Goal: Transaction & Acquisition: Purchase product/service

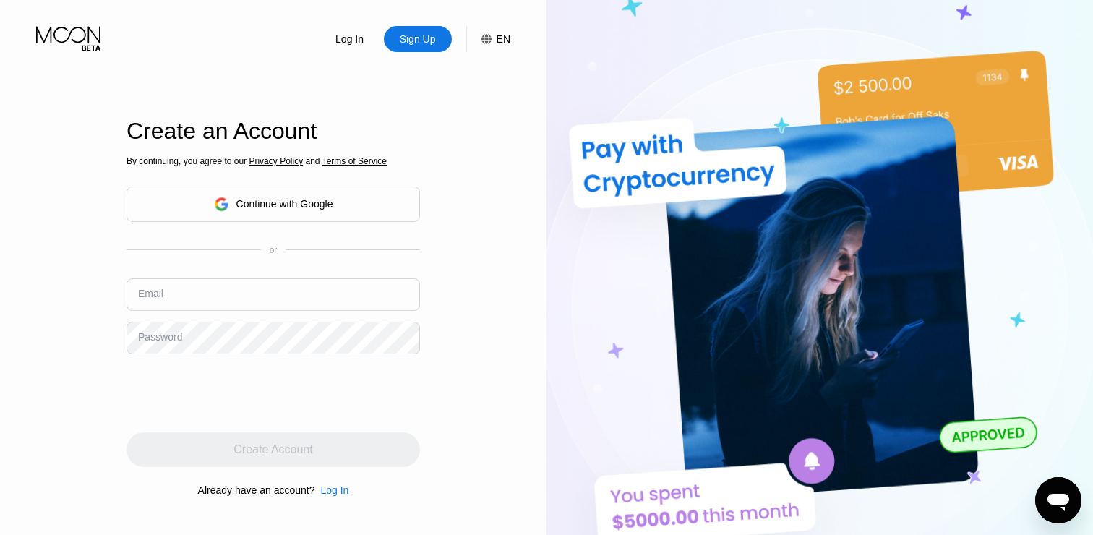
click at [355, 278] on input "text" at bounding box center [272, 294] width 293 height 33
click at [400, 38] on div "Sign Up" at bounding box center [417, 39] width 39 height 14
click at [228, 286] on input "text" at bounding box center [272, 294] width 293 height 33
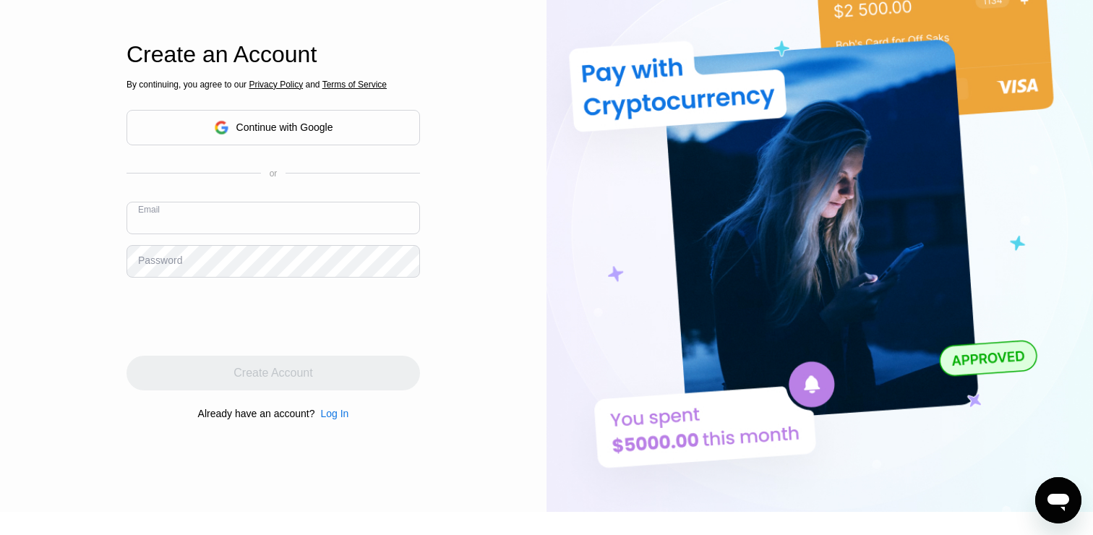
scroll to position [90, 0]
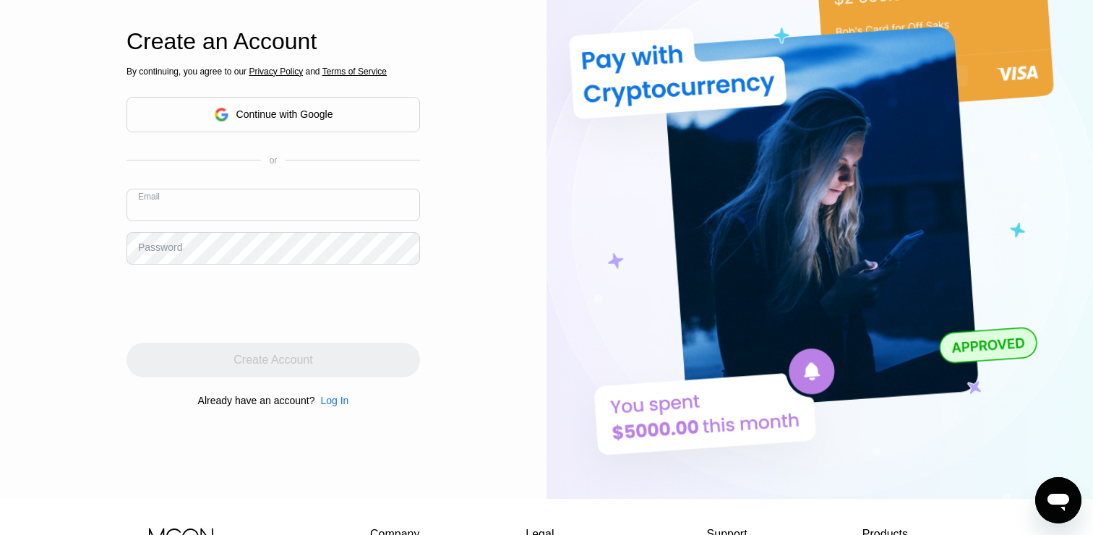
paste input "[EMAIL_ADDRESS][DOMAIN_NAME]"
type input "[EMAIL_ADDRESS][DOMAIN_NAME]"
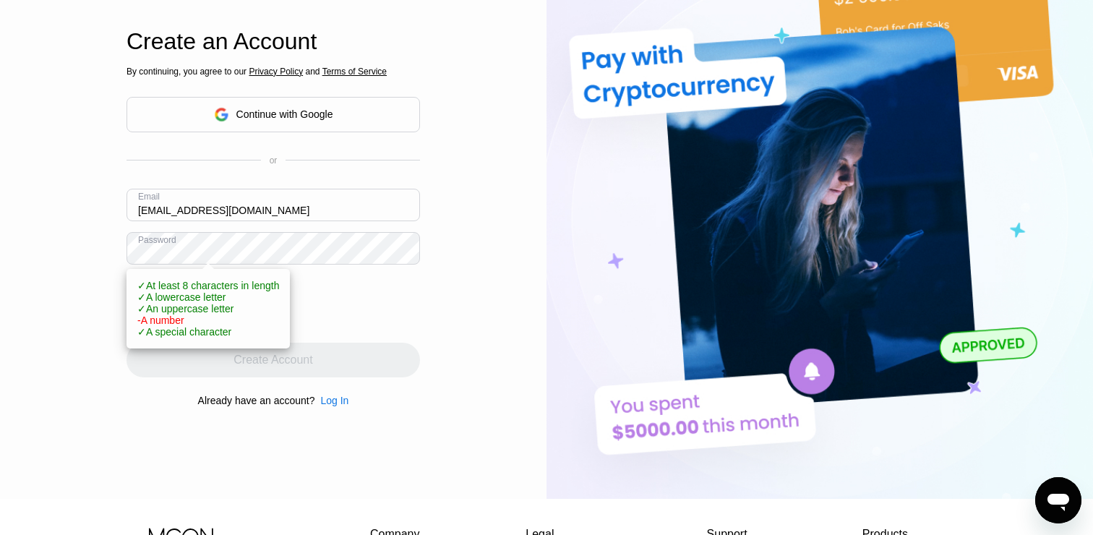
click at [191, 299] on span "✓ A lowercase letter" at bounding box center [181, 297] width 89 height 12
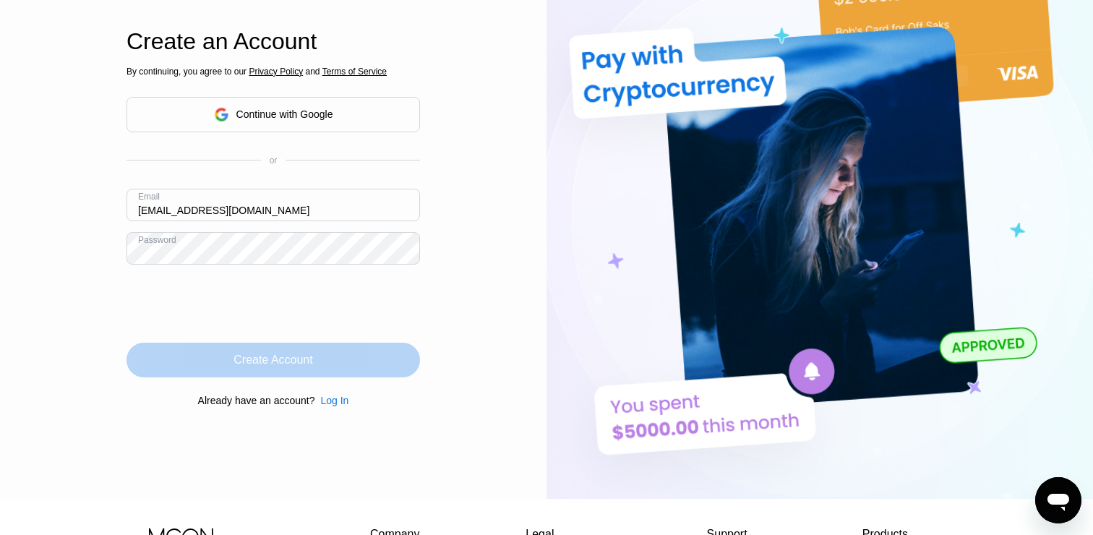
click at [361, 369] on div "Create Account" at bounding box center [272, 360] width 293 height 35
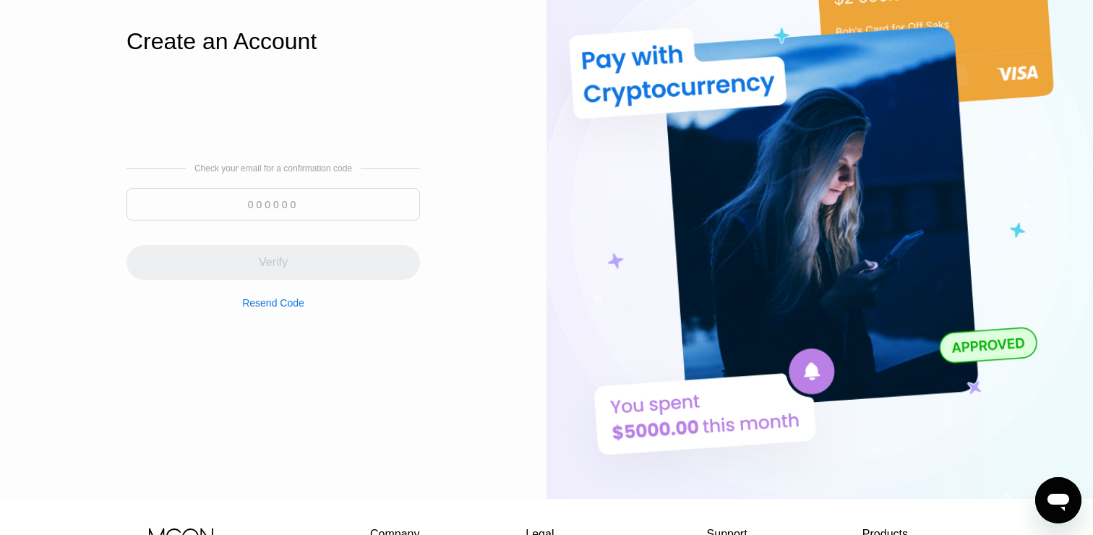
click at [379, 200] on input at bounding box center [272, 204] width 293 height 33
paste input "502973"
type input "502973"
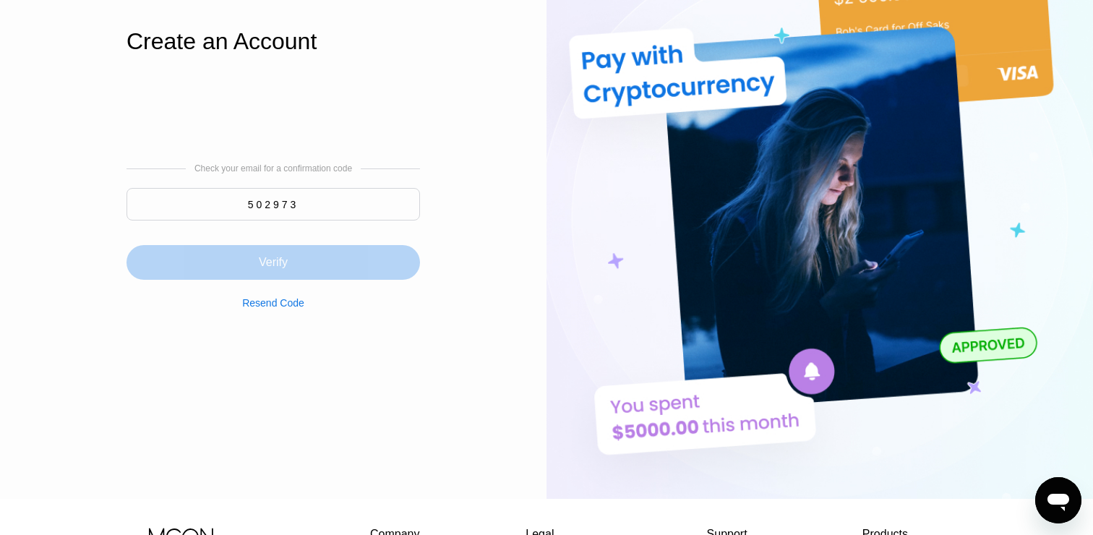
click at [291, 257] on div "Verify" at bounding box center [272, 262] width 293 height 35
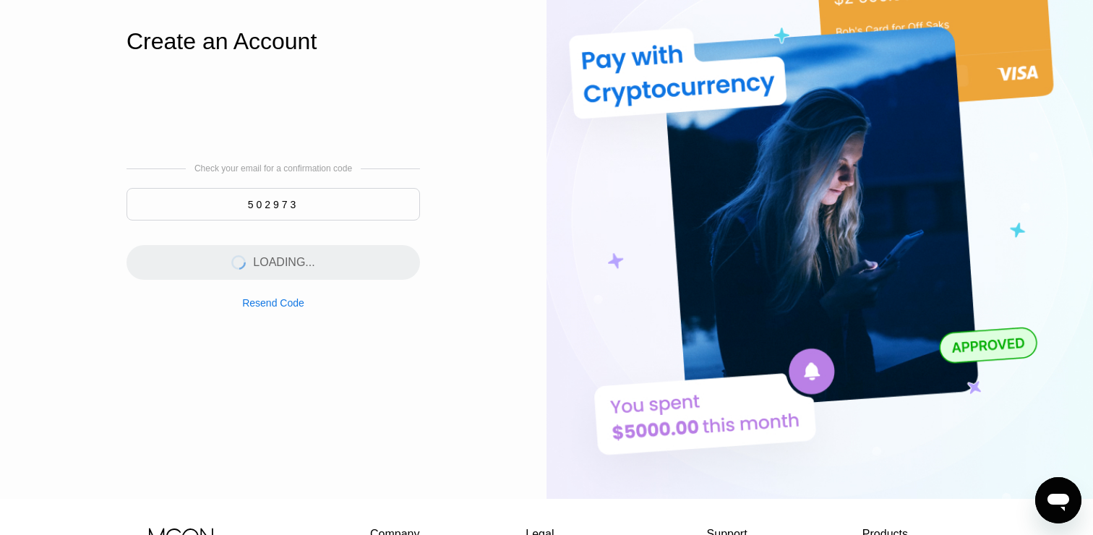
scroll to position [0, 0]
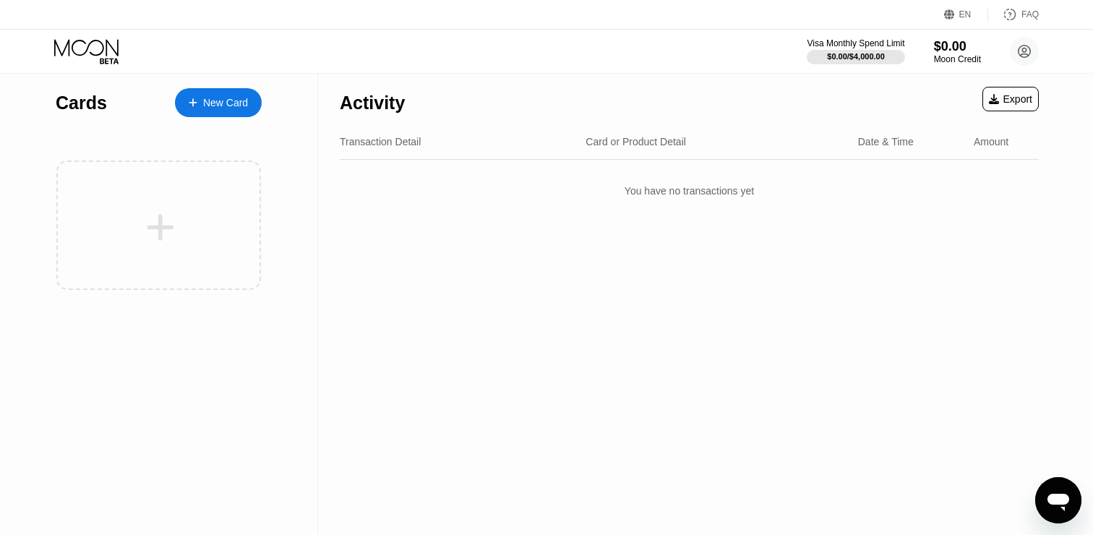
click at [848, 53] on div "$0.00 / $4,000.00" at bounding box center [856, 56] width 58 height 9
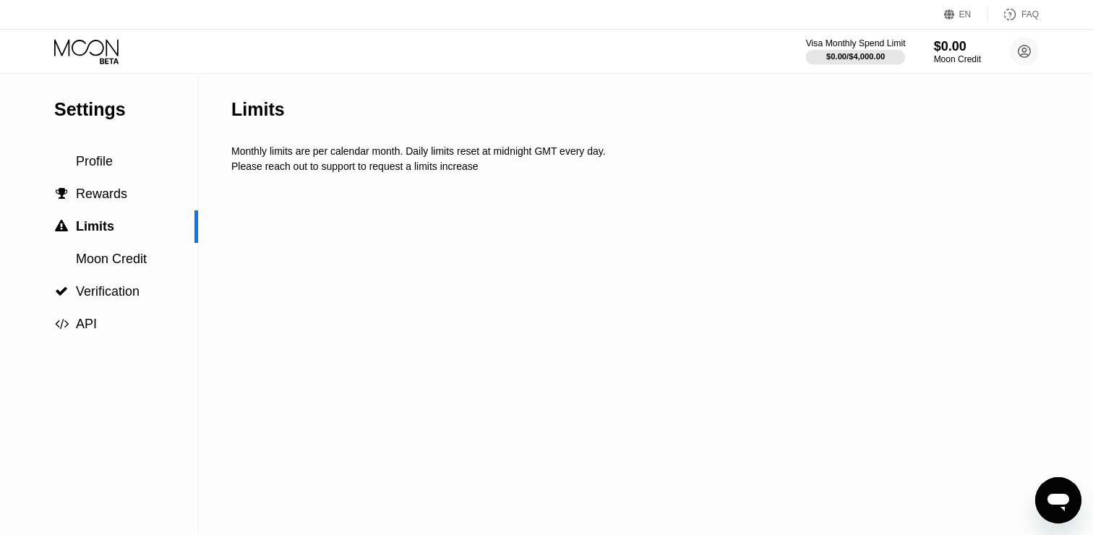
click at [848, 53] on div "$0.00 / $4,000.00" at bounding box center [855, 56] width 59 height 9
click at [106, 51] on icon at bounding box center [86, 47] width 64 height 17
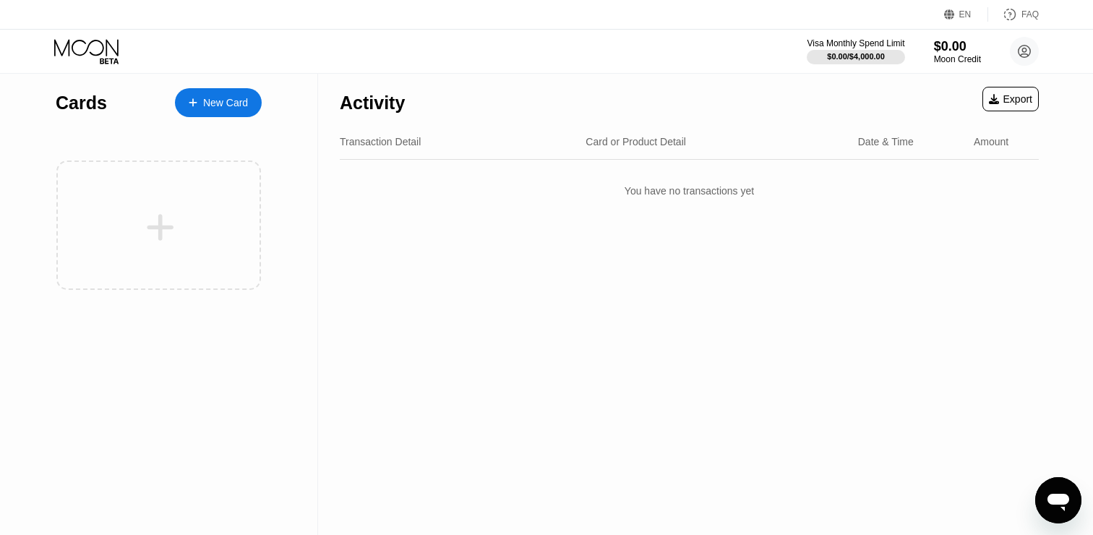
click at [963, 51] on div "$0.00" at bounding box center [957, 46] width 47 height 15
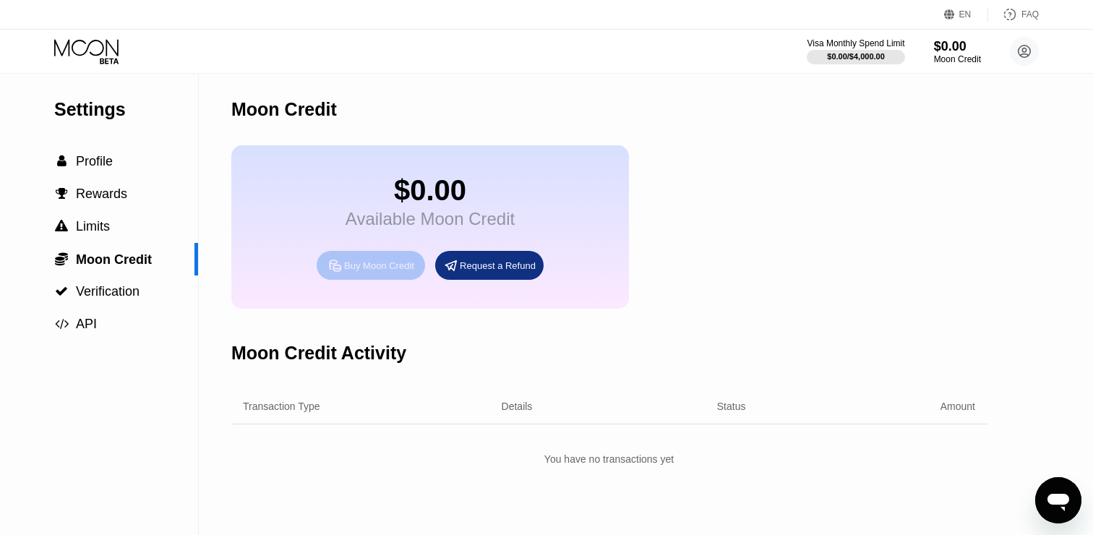
click at [384, 261] on div "Buy Moon Credit" at bounding box center [379, 265] width 70 height 12
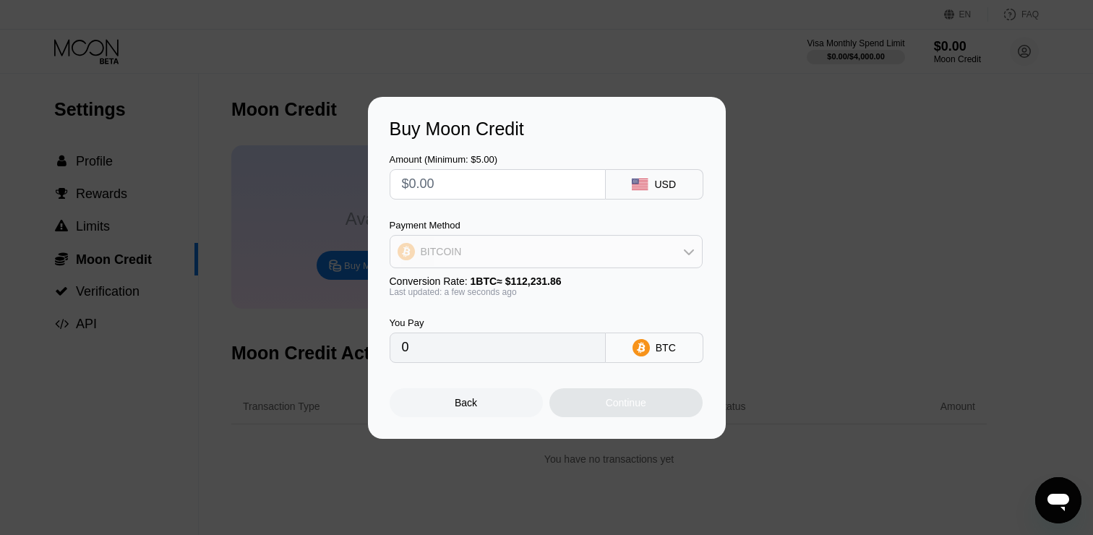
click at [554, 246] on div "BITCOIN" at bounding box center [545, 251] width 311 height 29
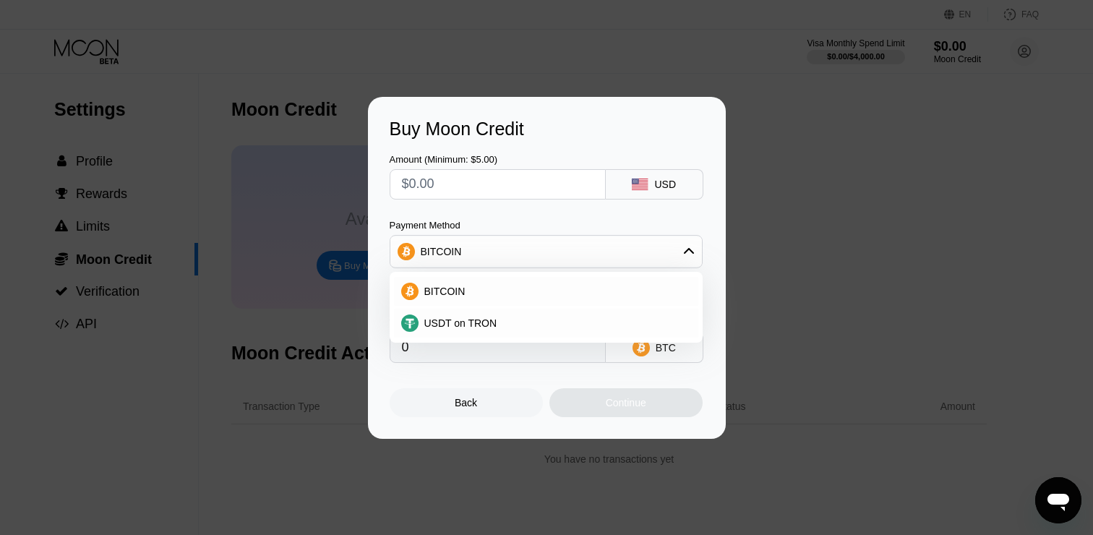
click at [555, 241] on div "BITCOIN" at bounding box center [545, 251] width 311 height 29
click at [564, 350] on input "0" at bounding box center [498, 347] width 192 height 29
click at [434, 158] on div "Amount (Minimum: $5.00)" at bounding box center [498, 159] width 216 height 11
click at [434, 181] on input "text" at bounding box center [498, 184] width 192 height 29
click at [810, 134] on div "Buy Moon Credit Amount (Minimum: $5.00) USD Payment Method BITCOIN Conversion R…" at bounding box center [546, 268] width 1093 height 342
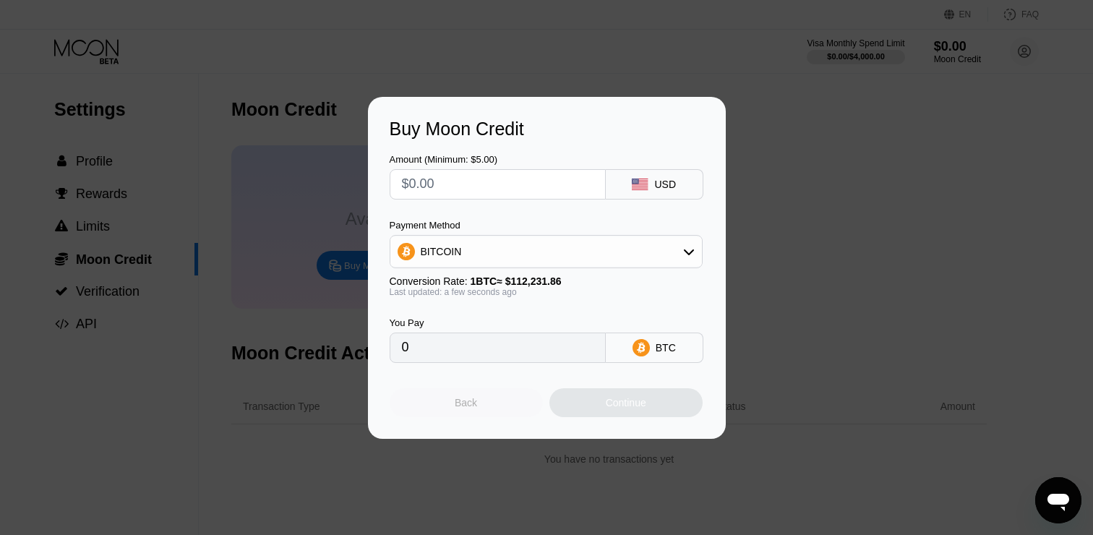
click at [478, 410] on div "Back" at bounding box center [466, 402] width 153 height 29
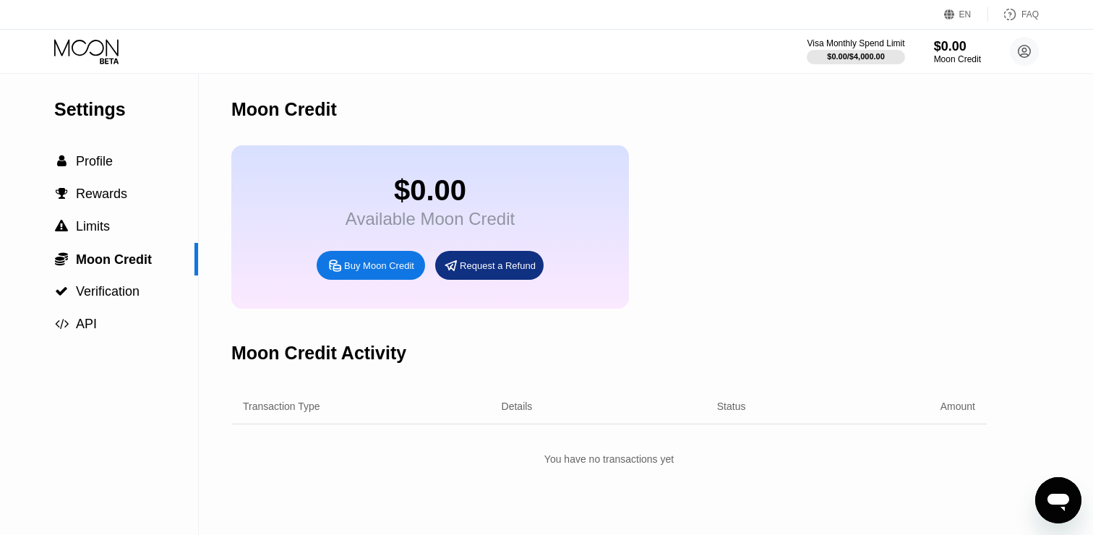
click at [88, 73] on div "EN Language English Save FAQ Visa Monthly Spend Limit $0.00 / $4,000.00 $0.00 M…" at bounding box center [546, 37] width 1093 height 74
click at [91, 40] on icon at bounding box center [87, 51] width 67 height 25
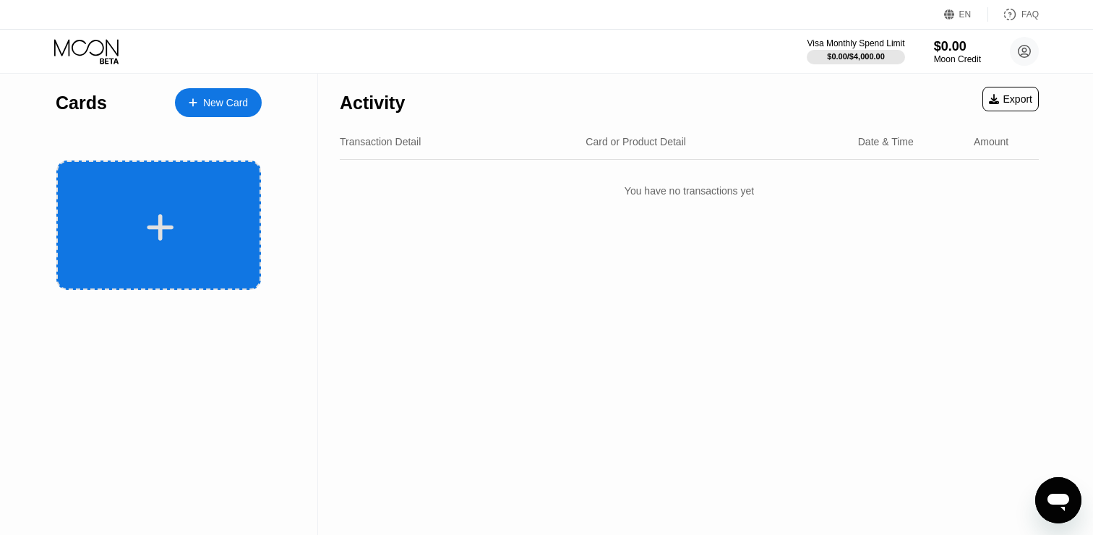
click at [170, 189] on div at bounding box center [158, 224] width 205 height 129
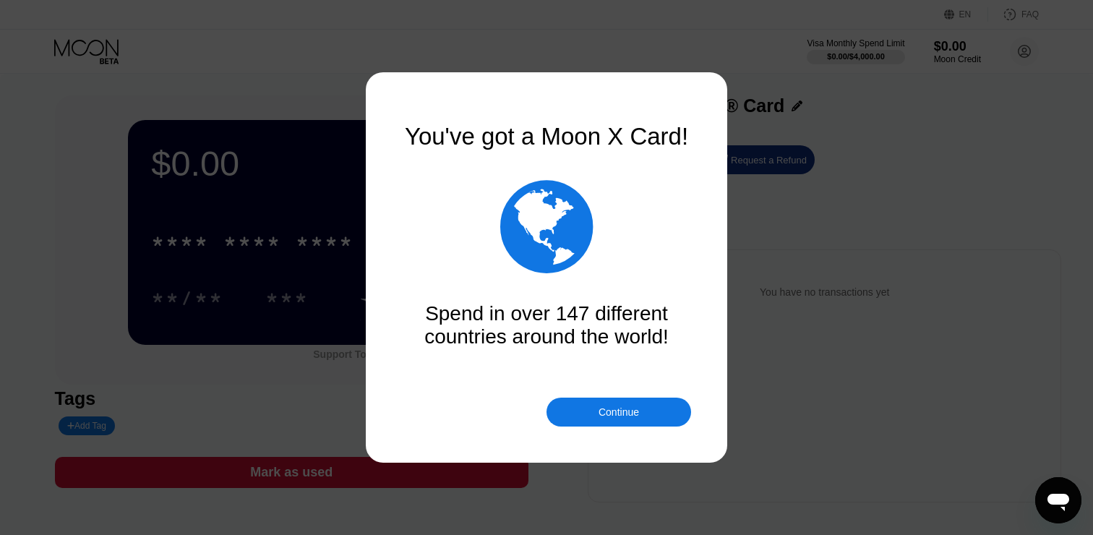
click at [655, 384] on div "You've got a Moon X Card!  Spend in over 147 different countries around the wo…" at bounding box center [546, 267] width 289 height 289
click at [648, 402] on div "Continue" at bounding box center [618, 412] width 145 height 29
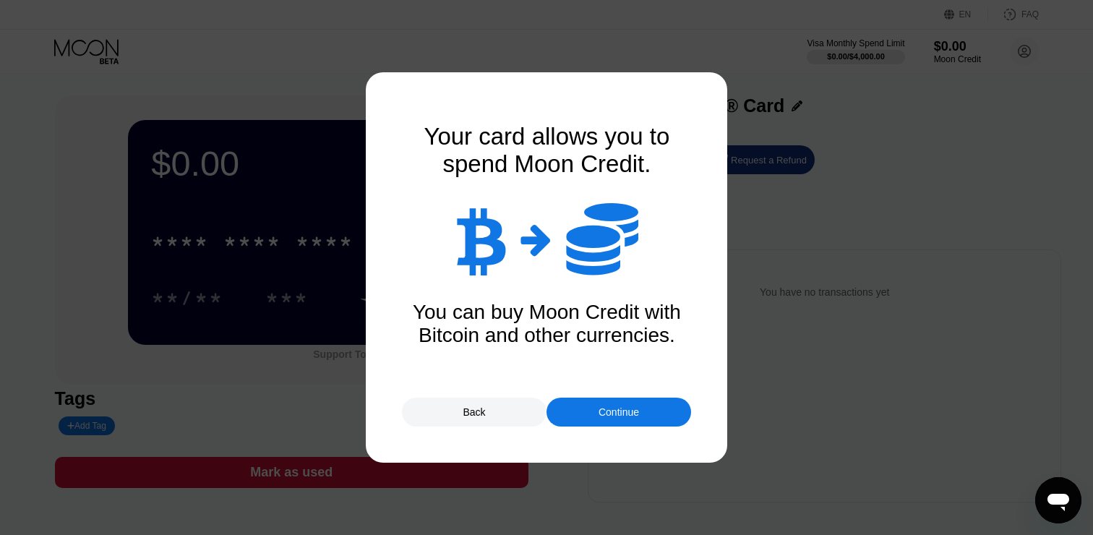
click at [596, 440] on div at bounding box center [546, 267] width 1093 height 535
click at [596, 412] on div "Continue" at bounding box center [618, 412] width 145 height 29
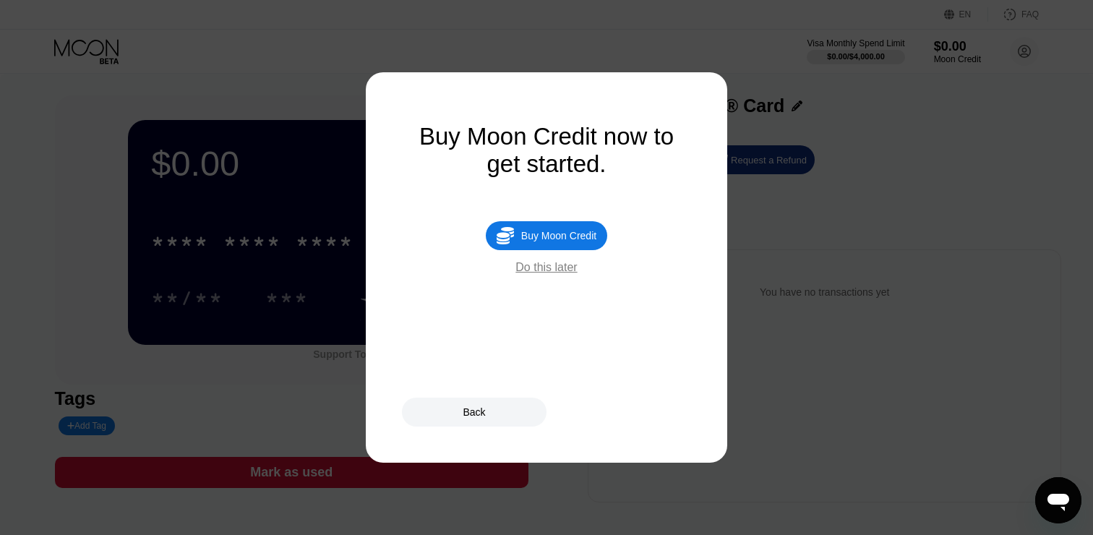
click at [563, 270] on div "Do this later" at bounding box center [545, 267] width 61 height 13
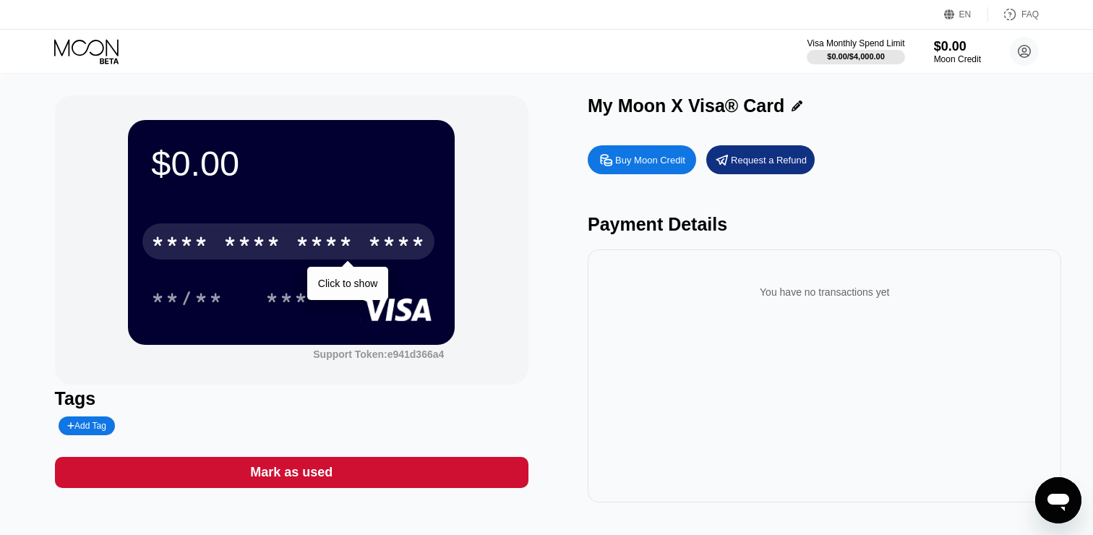
click at [376, 254] on div "****" at bounding box center [397, 243] width 58 height 23
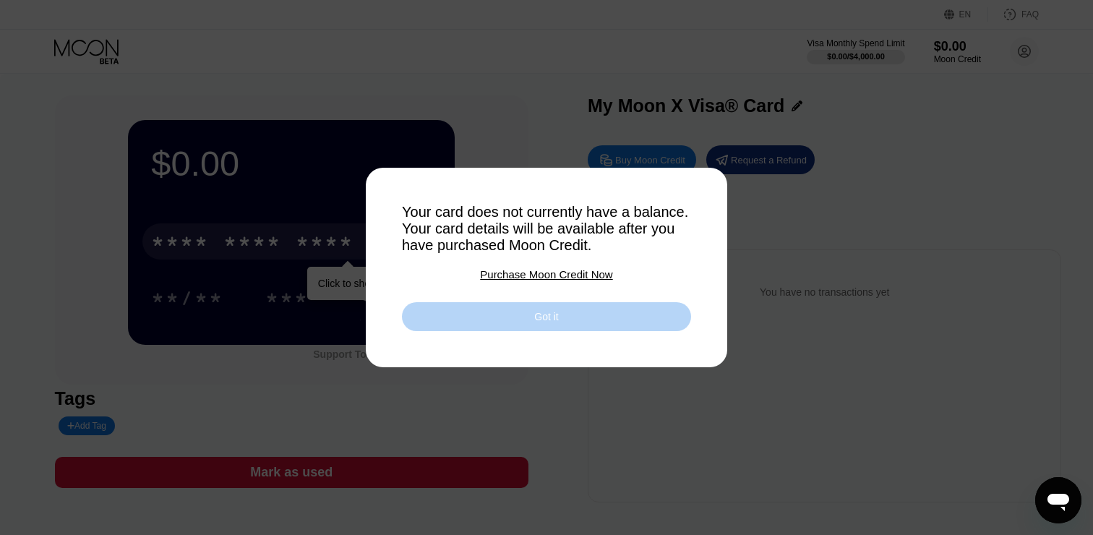
click at [475, 314] on div "Got it" at bounding box center [546, 316] width 289 height 29
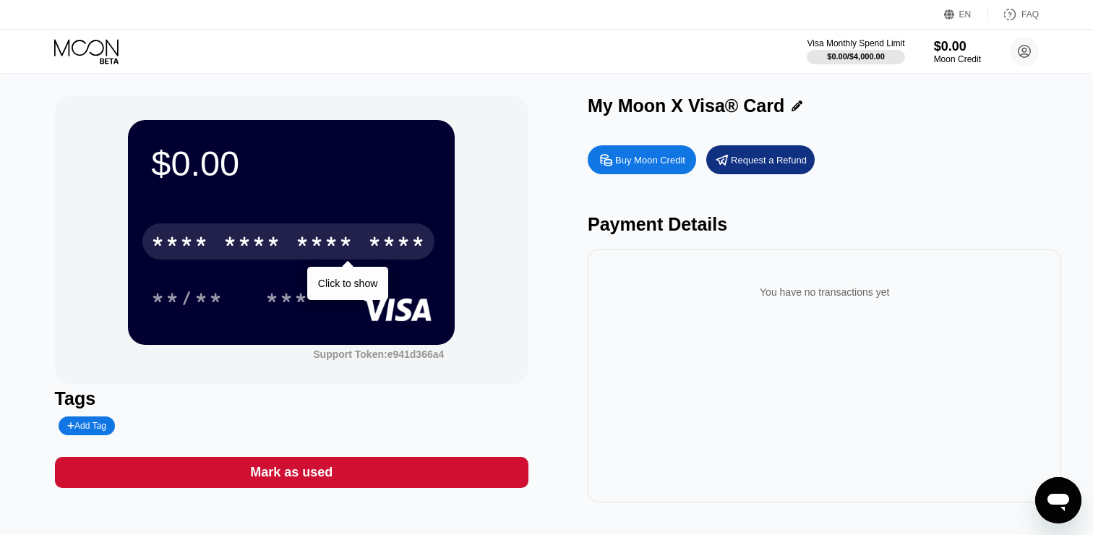
click at [669, 168] on div "Buy Moon Credit" at bounding box center [642, 159] width 108 height 29
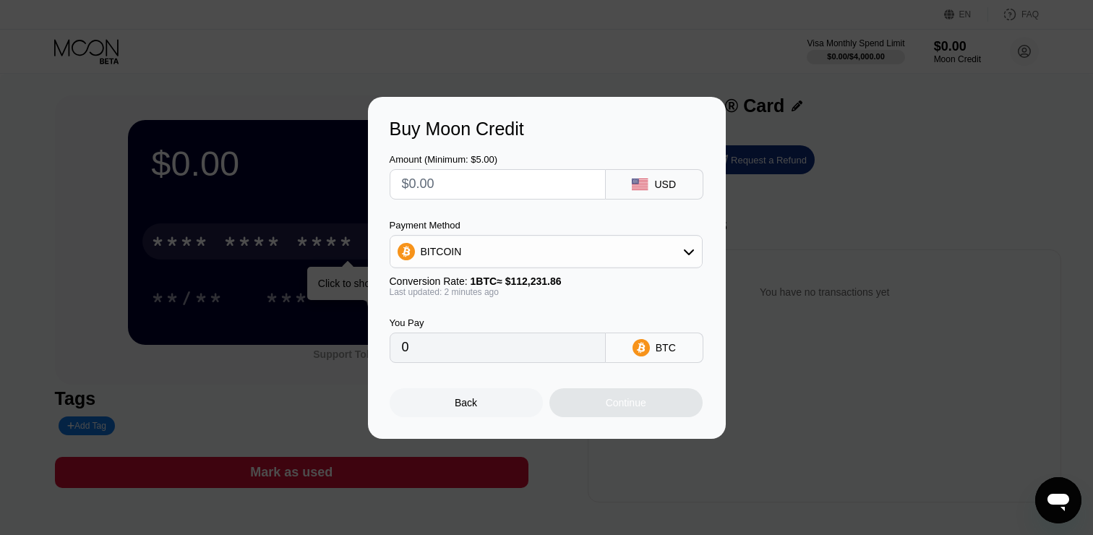
click at [585, 194] on input "text" at bounding box center [498, 184] width 192 height 29
click at [520, 244] on div "BITCOIN" at bounding box center [545, 251] width 311 height 29
click at [478, 283] on div "BITCOIN" at bounding box center [546, 291] width 304 height 29
click at [478, 242] on div "BITCOIN" at bounding box center [545, 251] width 311 height 29
click at [468, 322] on span "USDT on TRON" at bounding box center [460, 323] width 73 height 12
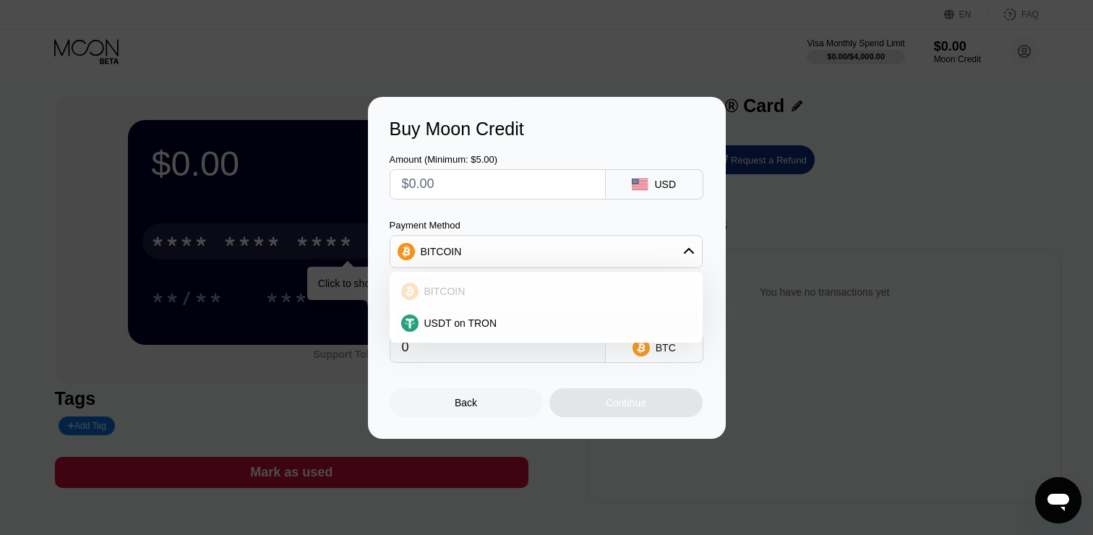
type input "0.00"
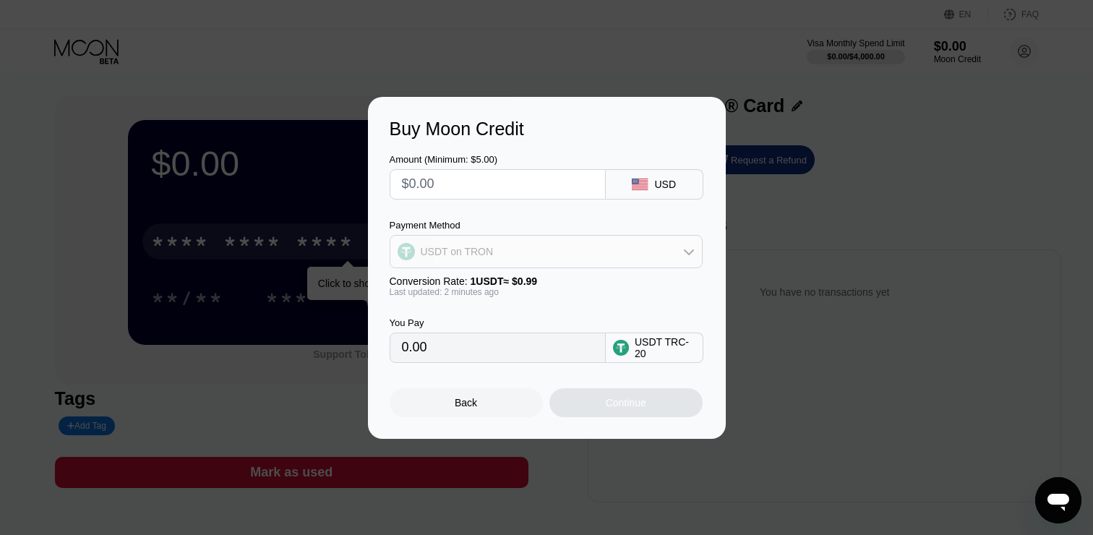
click at [527, 242] on div "USDT on TRON" at bounding box center [545, 251] width 311 height 29
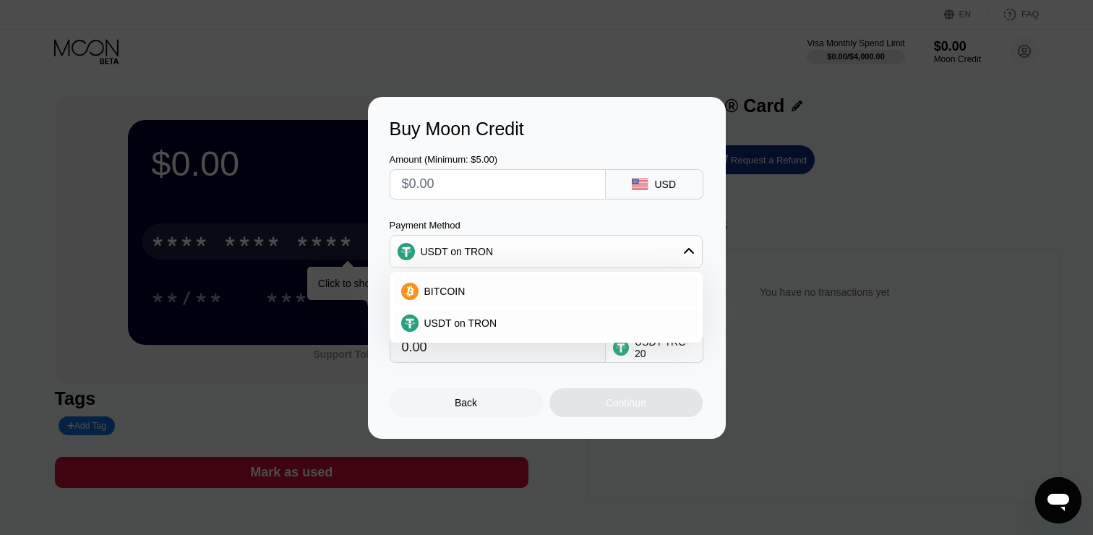
click at [527, 222] on div "Payment Method" at bounding box center [546, 225] width 313 height 11
click at [527, 191] on input "text" at bounding box center [498, 184] width 192 height 29
click at [451, 322] on span "USDT on TRON" at bounding box center [460, 323] width 73 height 12
click at [442, 348] on input "0.00" at bounding box center [498, 347] width 192 height 29
click at [493, 193] on input "text" at bounding box center [498, 184] width 192 height 29
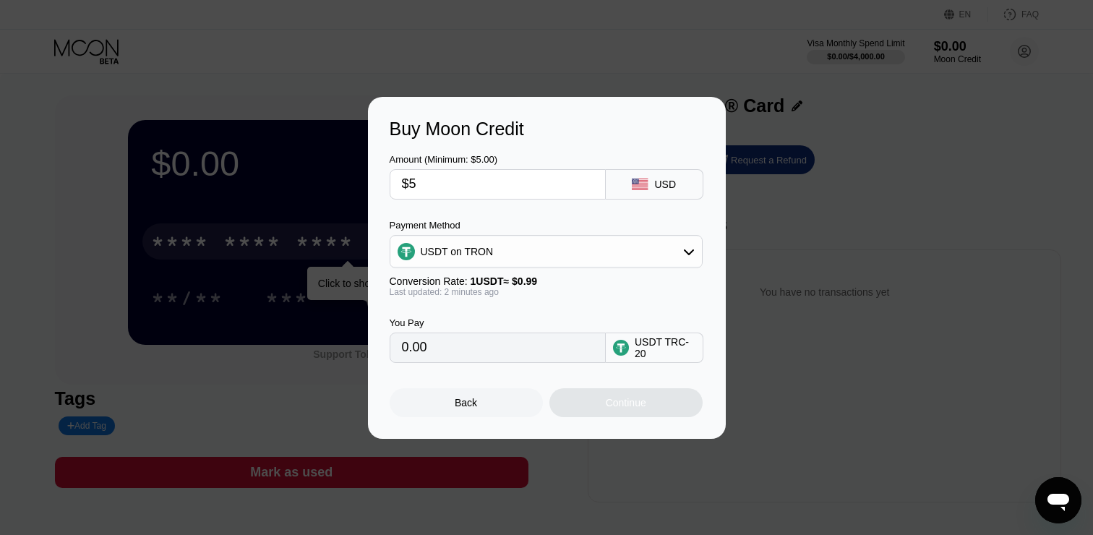
type input "$50"
type input "50.51"
type input "$5"
type input "5.05"
type input "0.00"
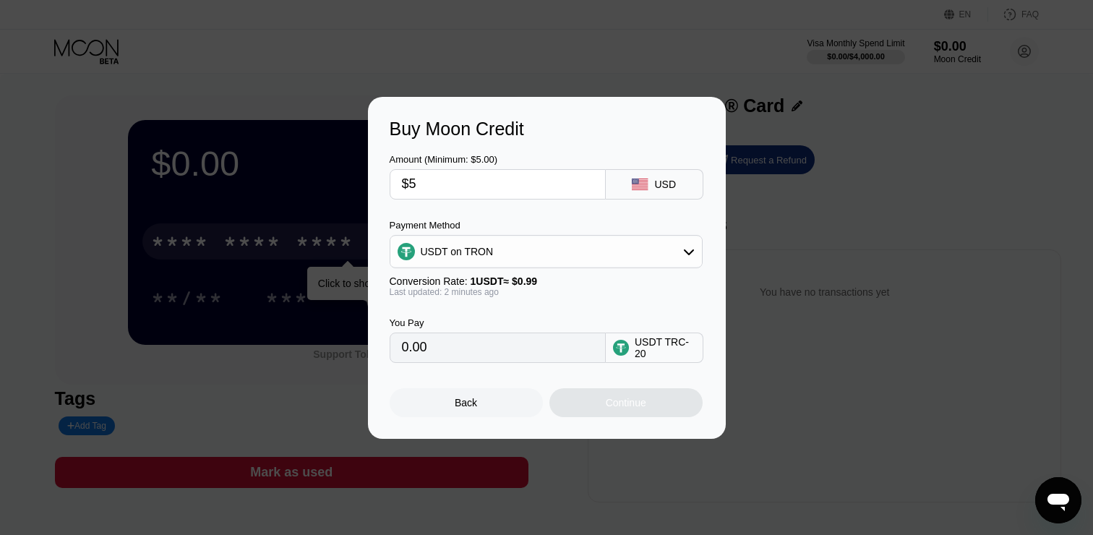
type input "$50"
type input "50.51"
type input "$50"
click at [647, 403] on div "Continue" at bounding box center [625, 402] width 153 height 29
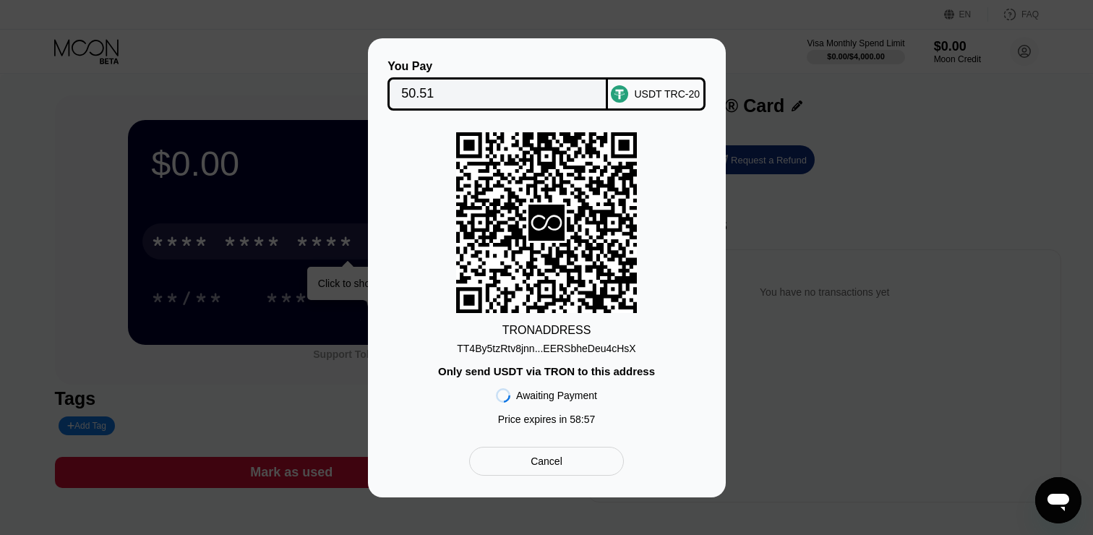
click at [625, 358] on div "TRON ADDRESS TT4By5tzRtv8jnn...EERSbheDeu4cHsX Only send USDT via TRON to this …" at bounding box center [547, 282] width 314 height 300
click at [622, 351] on div "TT4By5tzRtv8jnn...EERSbheDeu4cHsX" at bounding box center [546, 349] width 179 height 12
click at [561, 80] on input "50.51" at bounding box center [497, 94] width 193 height 29
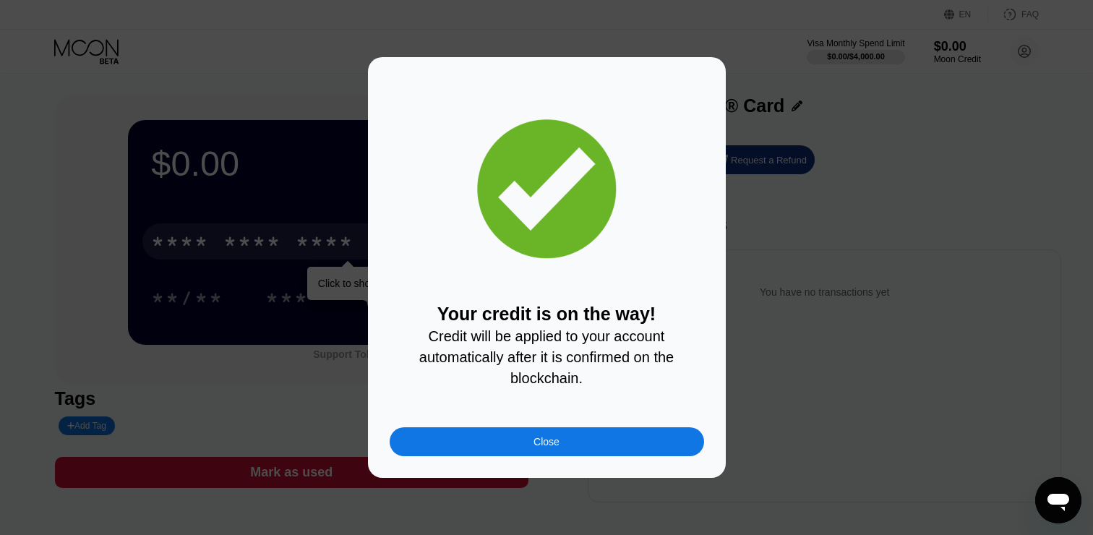
click at [744, 130] on div "Your credit is on the way! Credit will be applied to your account automatically…" at bounding box center [546, 267] width 1093 height 421
click at [604, 441] on div "Close" at bounding box center [547, 441] width 314 height 29
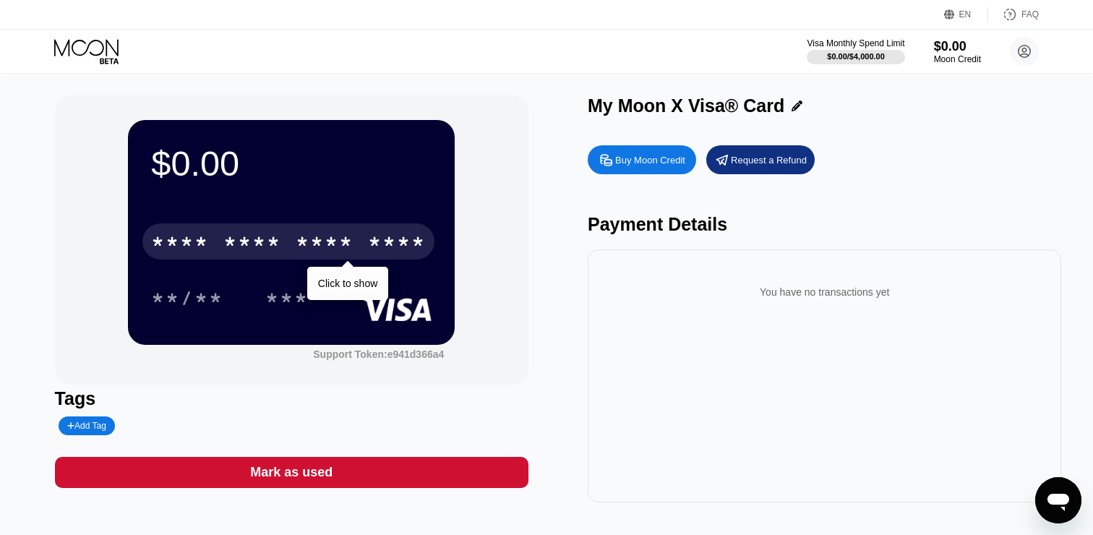
click at [374, 227] on div "* * * * * * * * * * * * ****" at bounding box center [288, 241] width 292 height 36
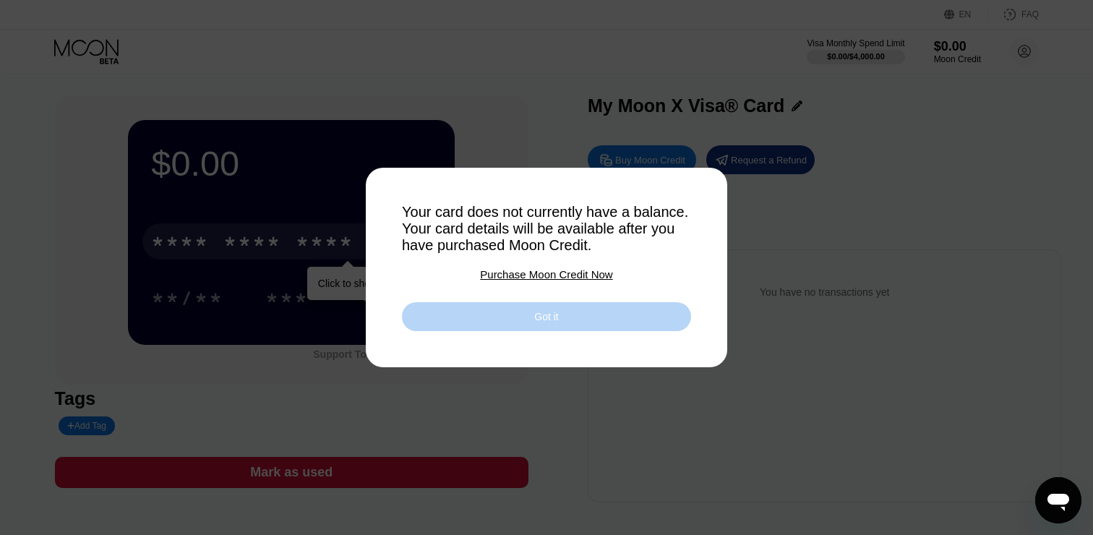
click at [533, 326] on div "Got it" at bounding box center [546, 316] width 289 height 29
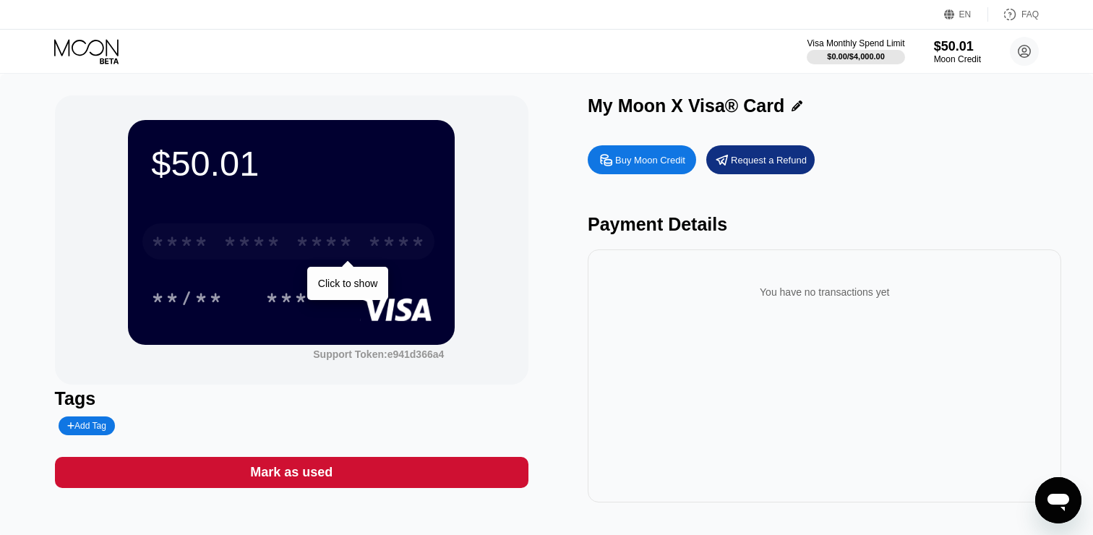
click at [384, 257] on div "* * * * * * * * * * * * ****" at bounding box center [288, 241] width 292 height 36
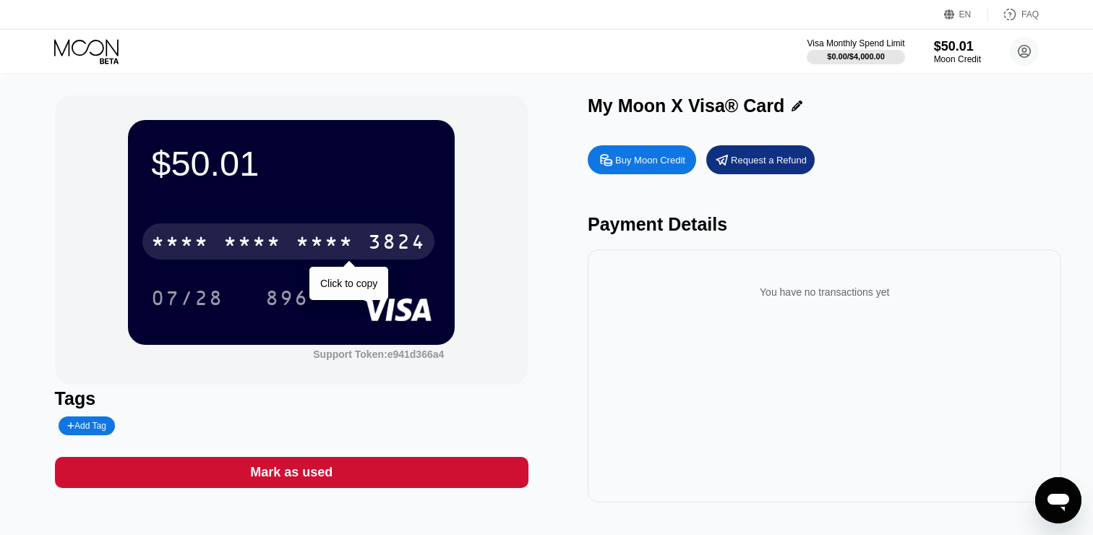
click at [258, 244] on div "* * * *" at bounding box center [252, 243] width 58 height 23
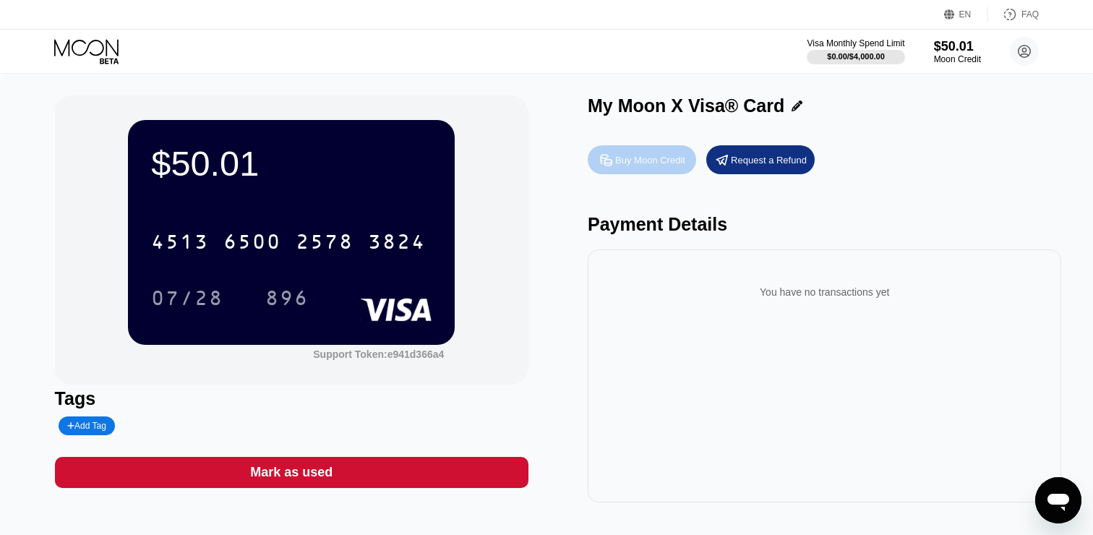
click at [592, 150] on div "Buy Moon Credit" at bounding box center [642, 159] width 108 height 29
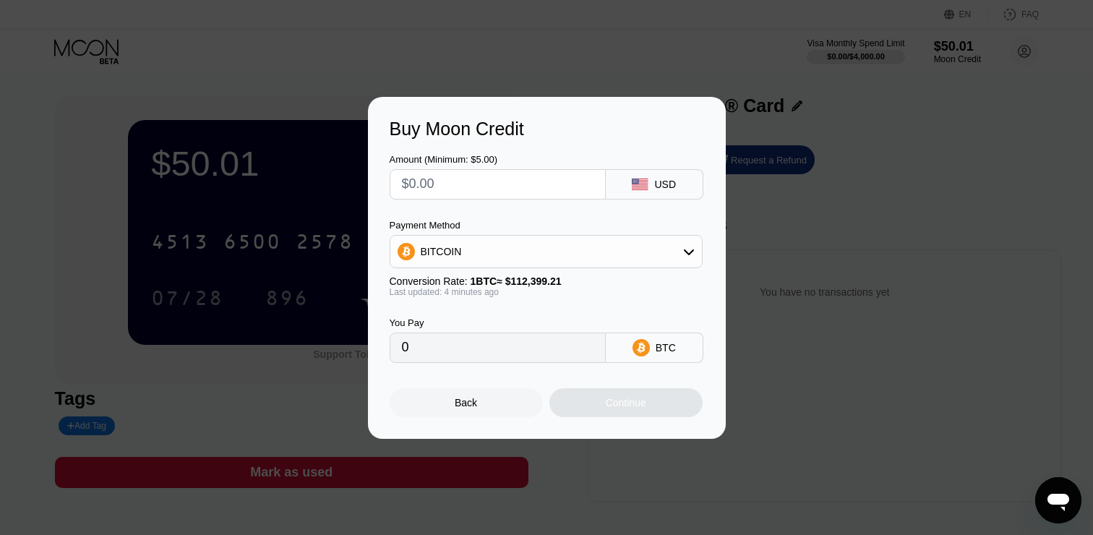
click at [429, 170] on input "text" at bounding box center [498, 184] width 192 height 29
click at [463, 272] on div "Payment Method BITCOIN Conversion Rate: 1 BTC ≈ $112,399.21 Last updated: 4 min…" at bounding box center [546, 258] width 313 height 77
click at [467, 249] on div "BITCOIN" at bounding box center [545, 251] width 311 height 29
click at [457, 323] on span "USDT on TRON" at bounding box center [460, 323] width 73 height 12
type input "0.00"
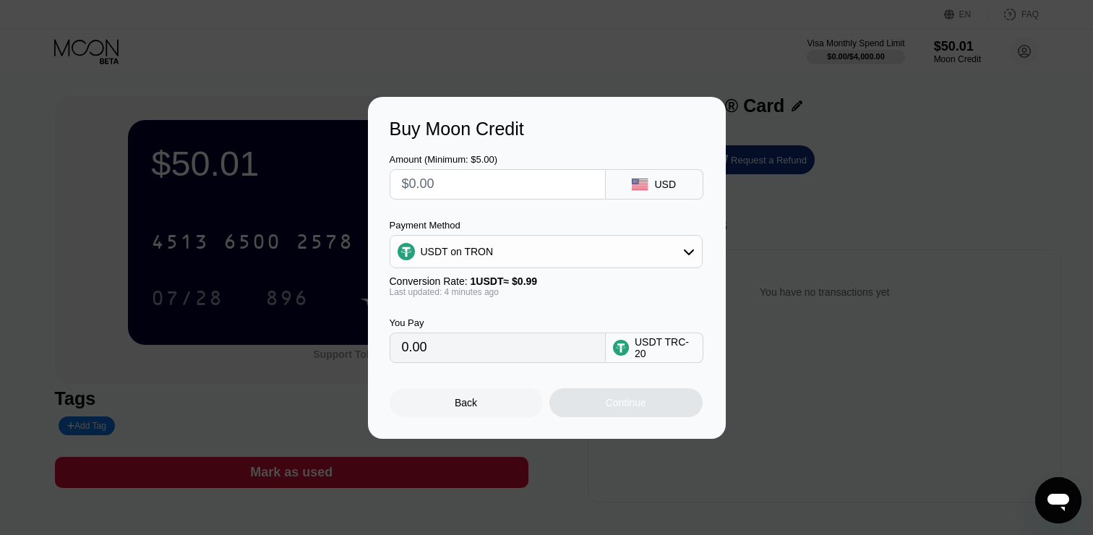
click at [457, 166] on div "Amount (Minimum: $5.00)" at bounding box center [498, 177] width 216 height 46
click at [457, 178] on input "text" at bounding box center [498, 184] width 192 height 29
type input "$4"
type input "4.04"
type input "$49"
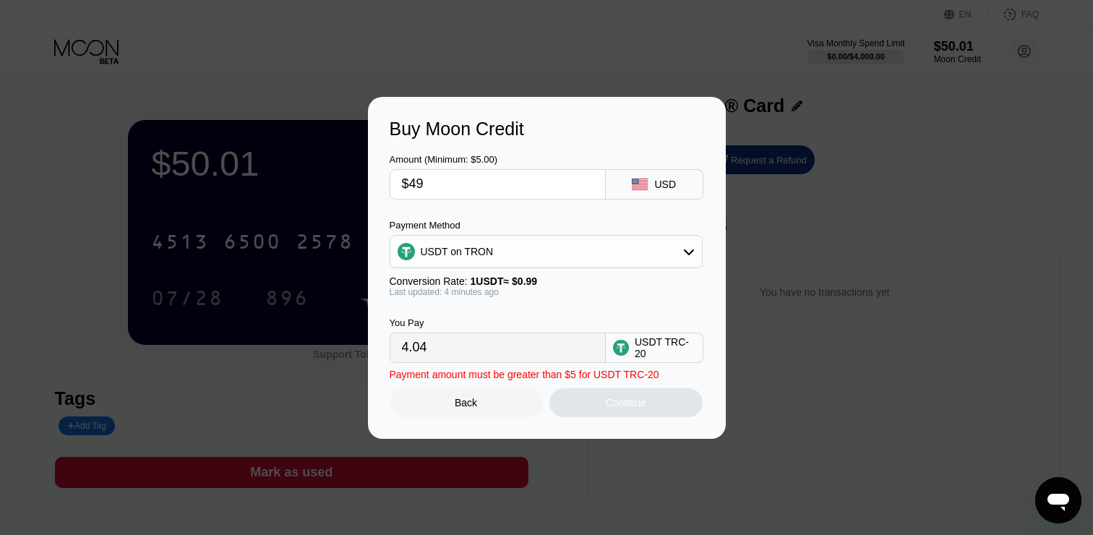
type input "49.49"
type input "$490"
type input "494.95"
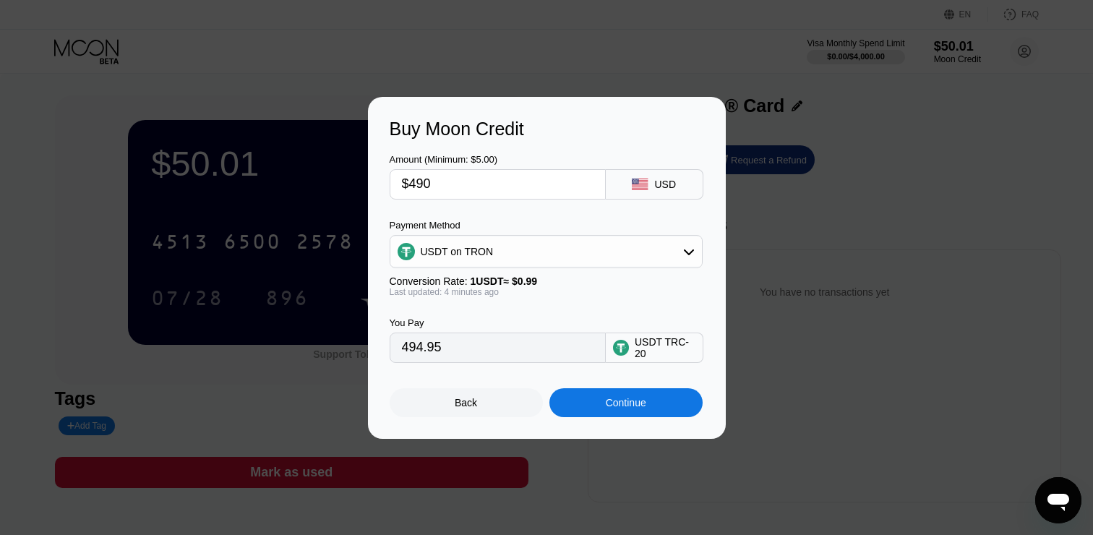
type input "$490"
click at [682, 215] on div "Amount (Minimum: $5.00) $490 USD Payment Method USDT on TRON Conversion Rate: 1…" at bounding box center [547, 250] width 314 height 223
click at [773, 215] on div "Buy Moon Credit Amount (Minimum: $5.00) $490 USD Payment Method USDT on TRON Co…" at bounding box center [546, 268] width 1093 height 342
click at [498, 388] on div "Back" at bounding box center [466, 402] width 153 height 29
